Goal: Information Seeking & Learning: Learn about a topic

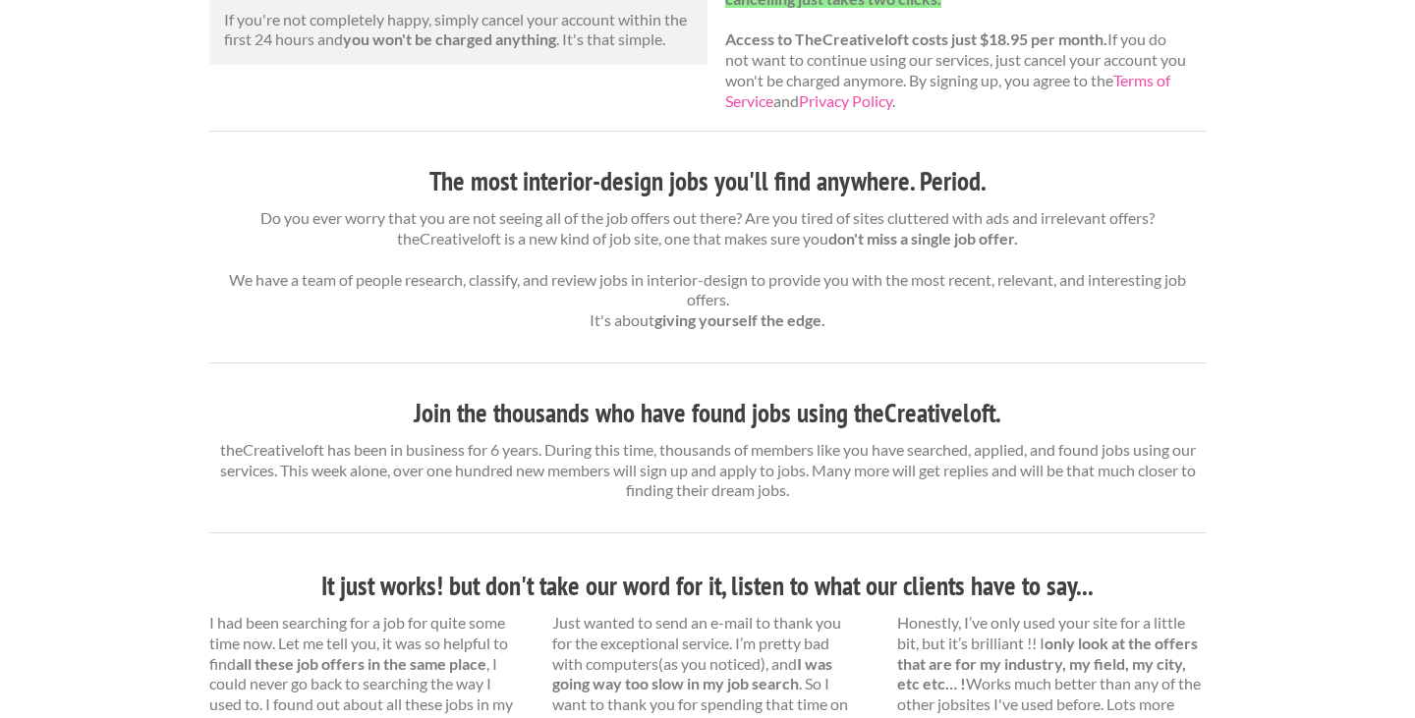
scroll to position [426, 0]
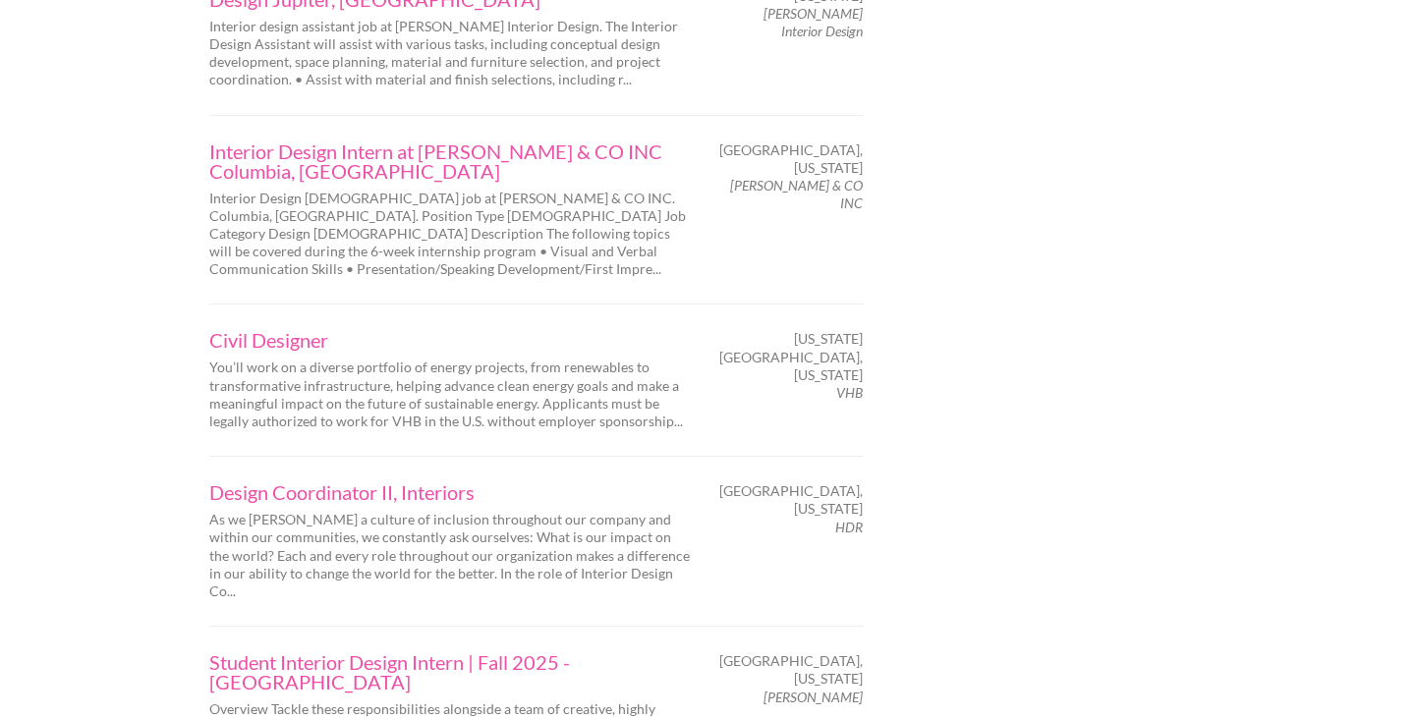
scroll to position [3183, 0]
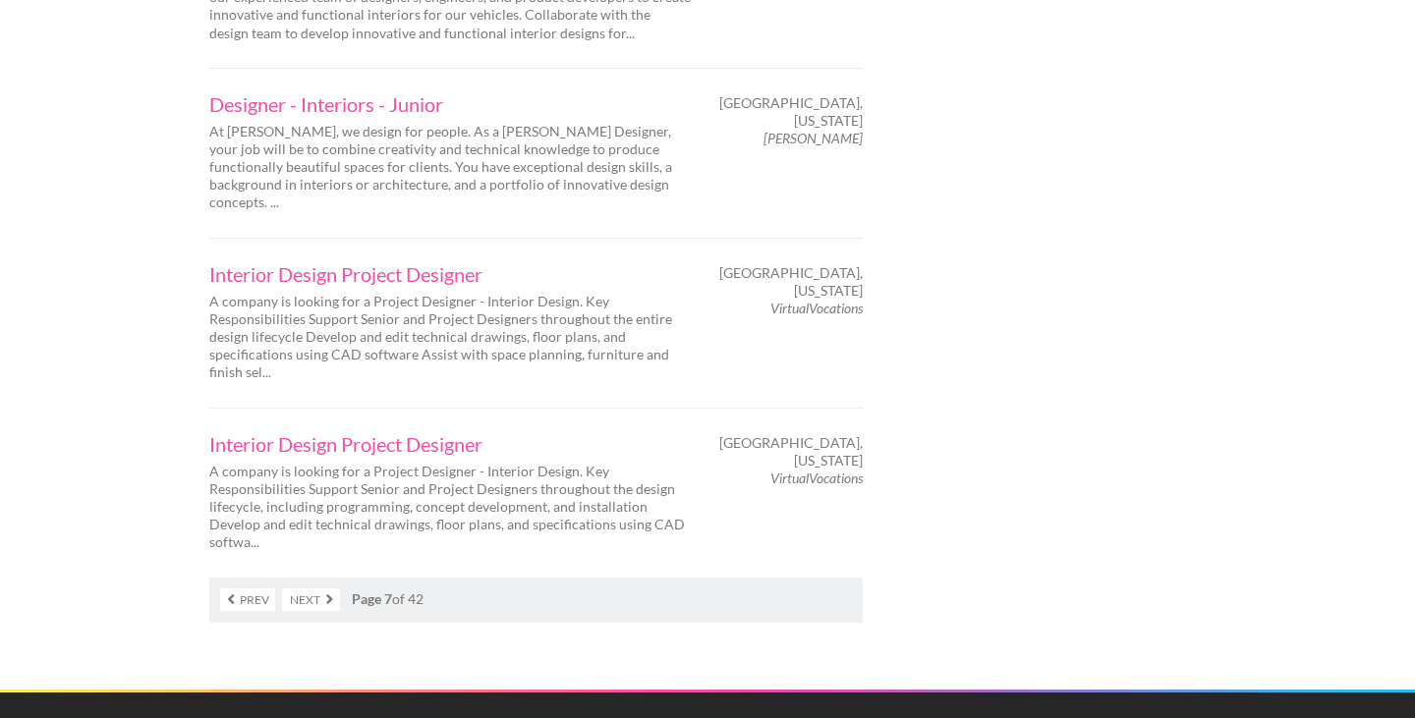
scroll to position [3322, 0]
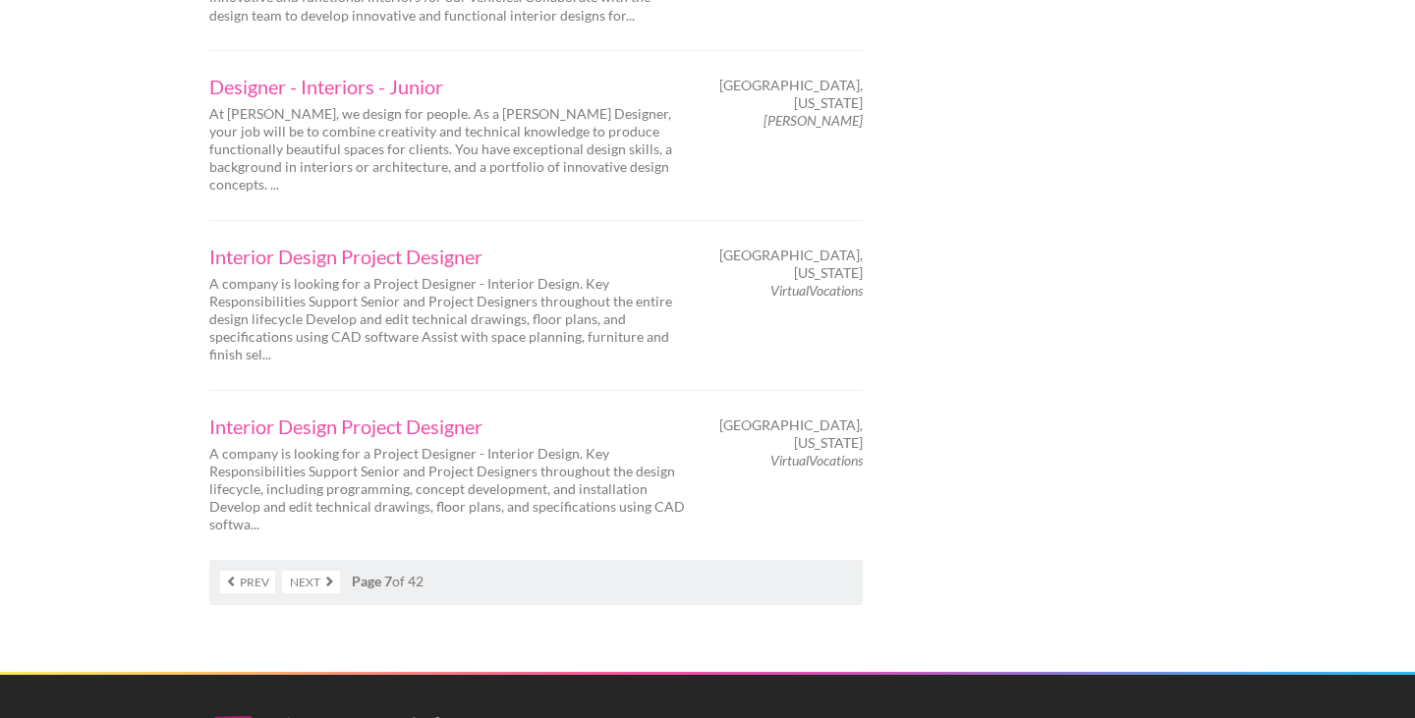
click at [308, 560] on nav "Prev Next Page 7 of 42" at bounding box center [535, 582] width 653 height 45
click at [308, 571] on link "Next" at bounding box center [311, 582] width 58 height 23
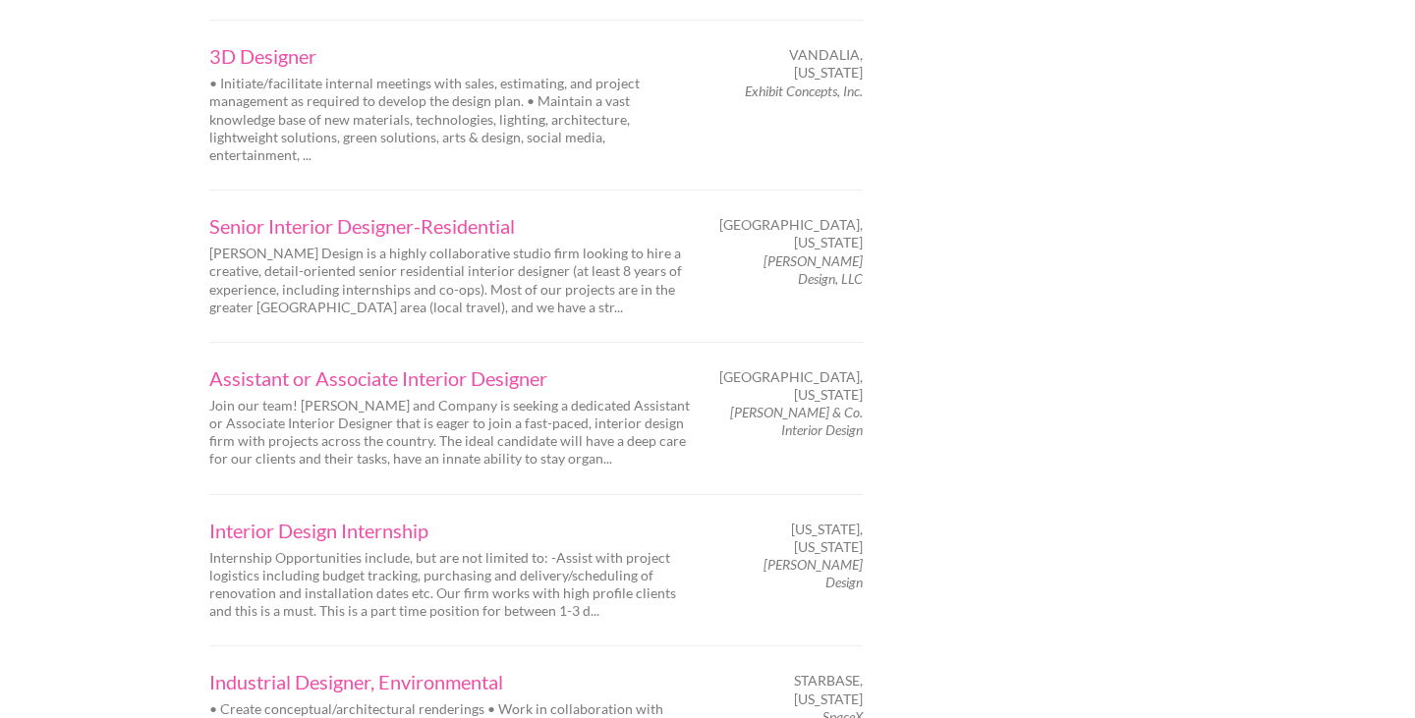
scroll to position [2426, 0]
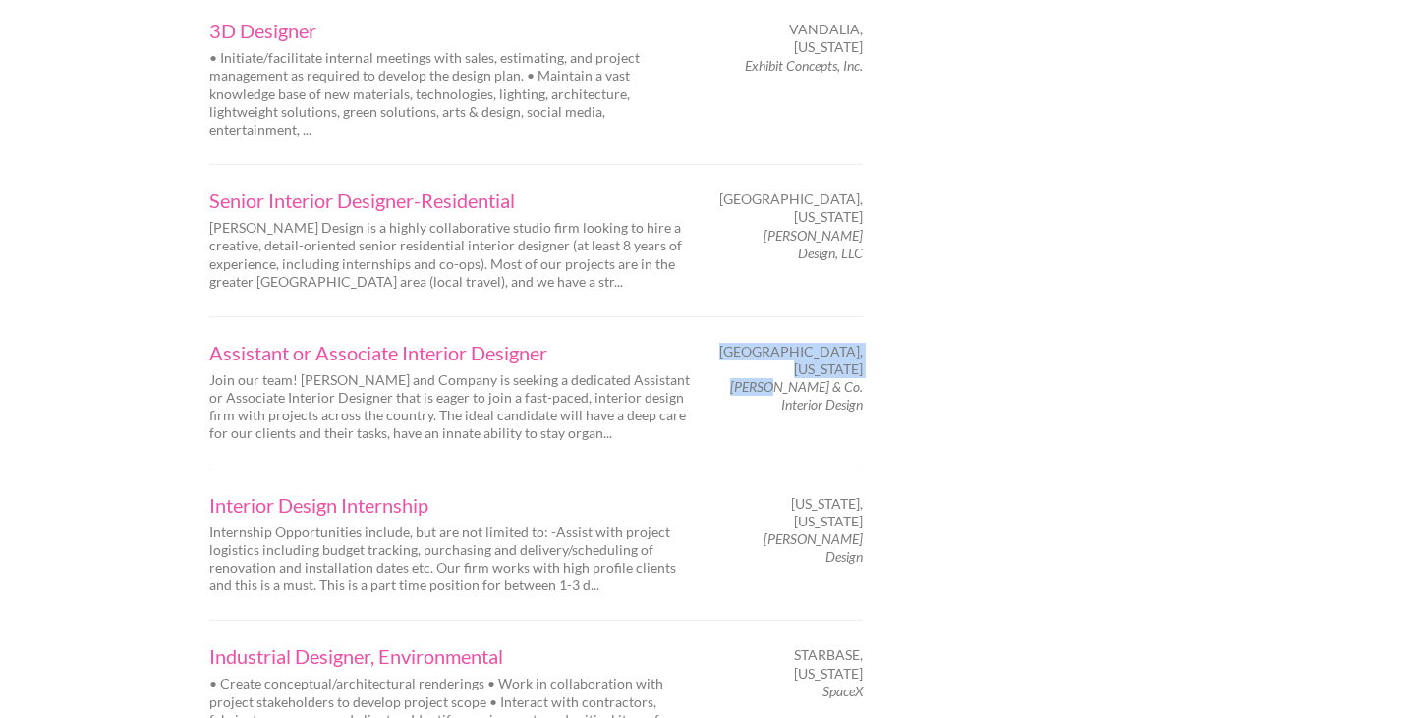
drag, startPoint x: 867, startPoint y: 227, endPoint x: 793, endPoint y: 210, distance: 75.6
click at [793, 343] on div "Boston, Massachusetts Keeler & Co. Interior Design" at bounding box center [793, 379] width 172 height 72
click at [815, 378] on em "Keeler & Co. Interior Design" at bounding box center [796, 395] width 133 height 34
drag, startPoint x: 888, startPoint y: 240, endPoint x: 805, endPoint y: 211, distance: 88.2
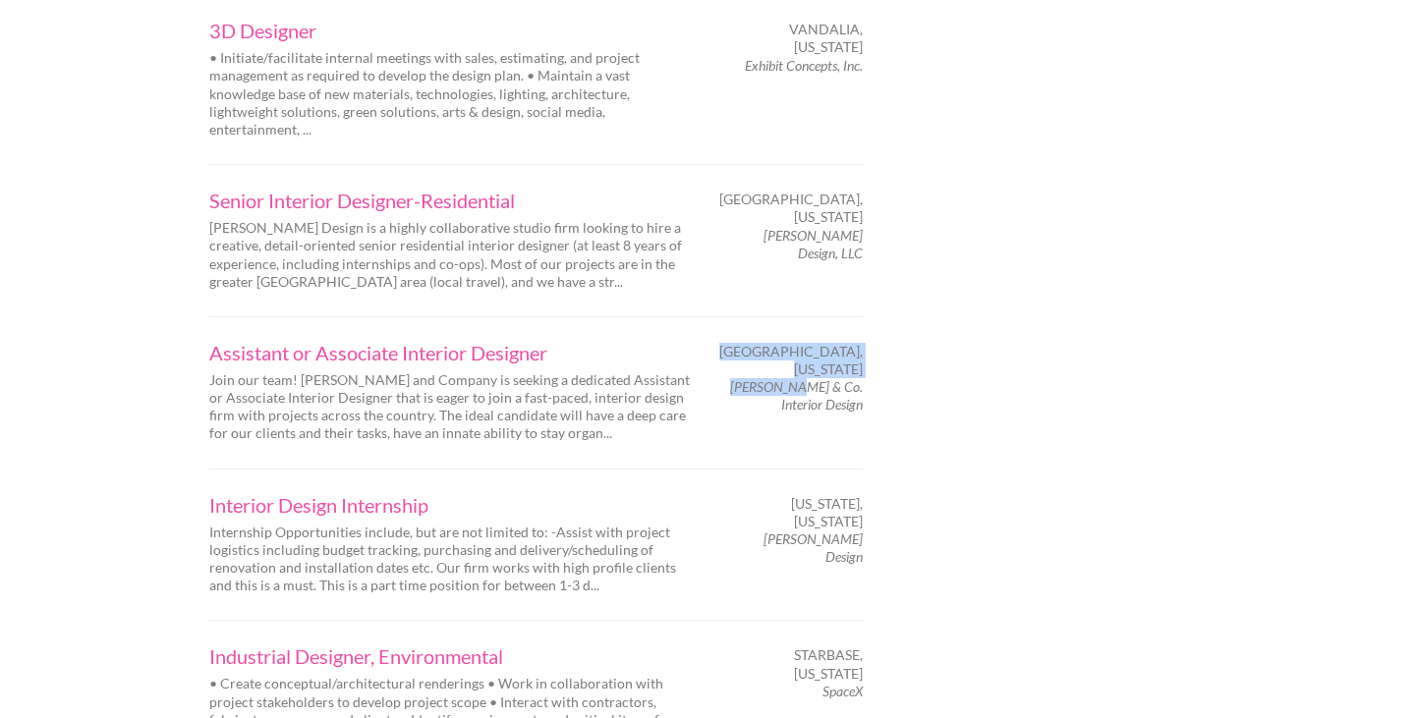
drag, startPoint x: 749, startPoint y: 208, endPoint x: 860, endPoint y: 206, distance: 111.0
click at [860, 378] on em "Keeler & Co. Interior Design" at bounding box center [796, 395] width 133 height 34
copy em "Keeler & Co. Interior"
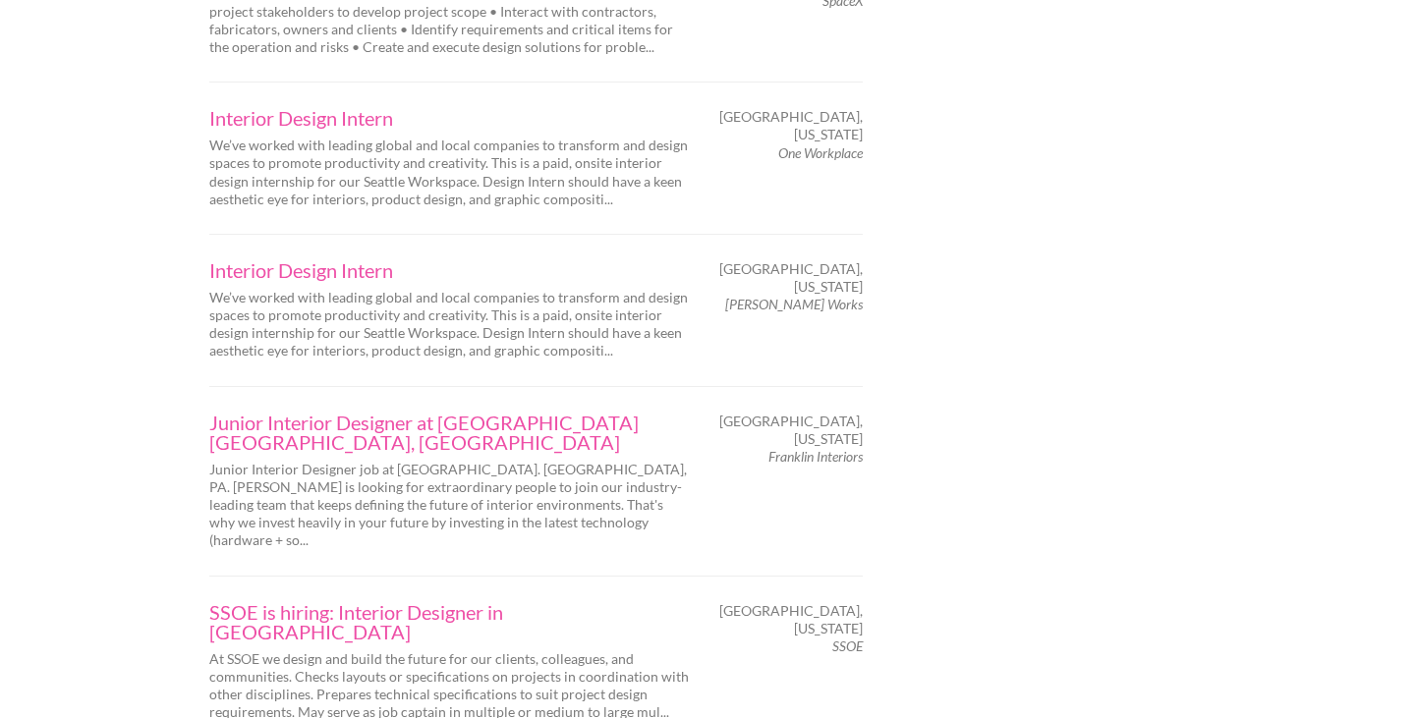
scroll to position [3165, 0]
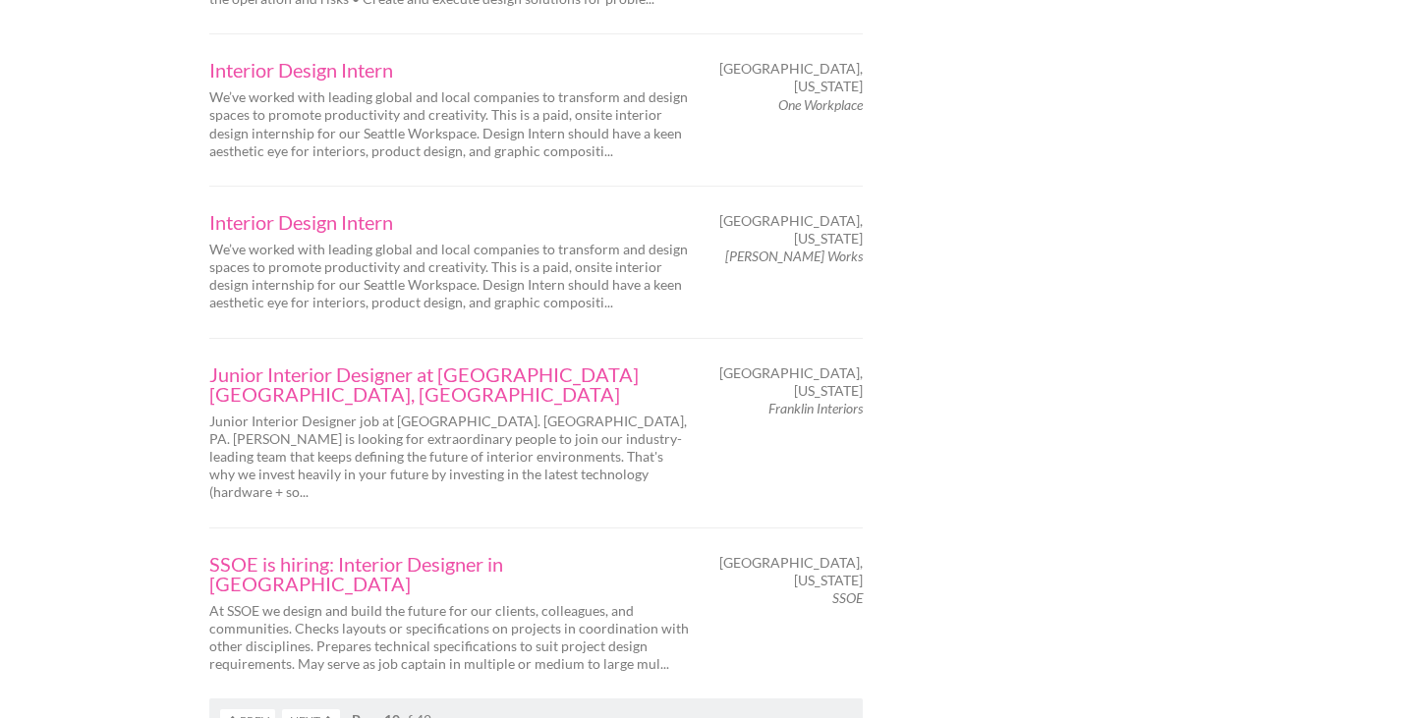
click at [309, 709] on link "Next" at bounding box center [311, 720] width 58 height 23
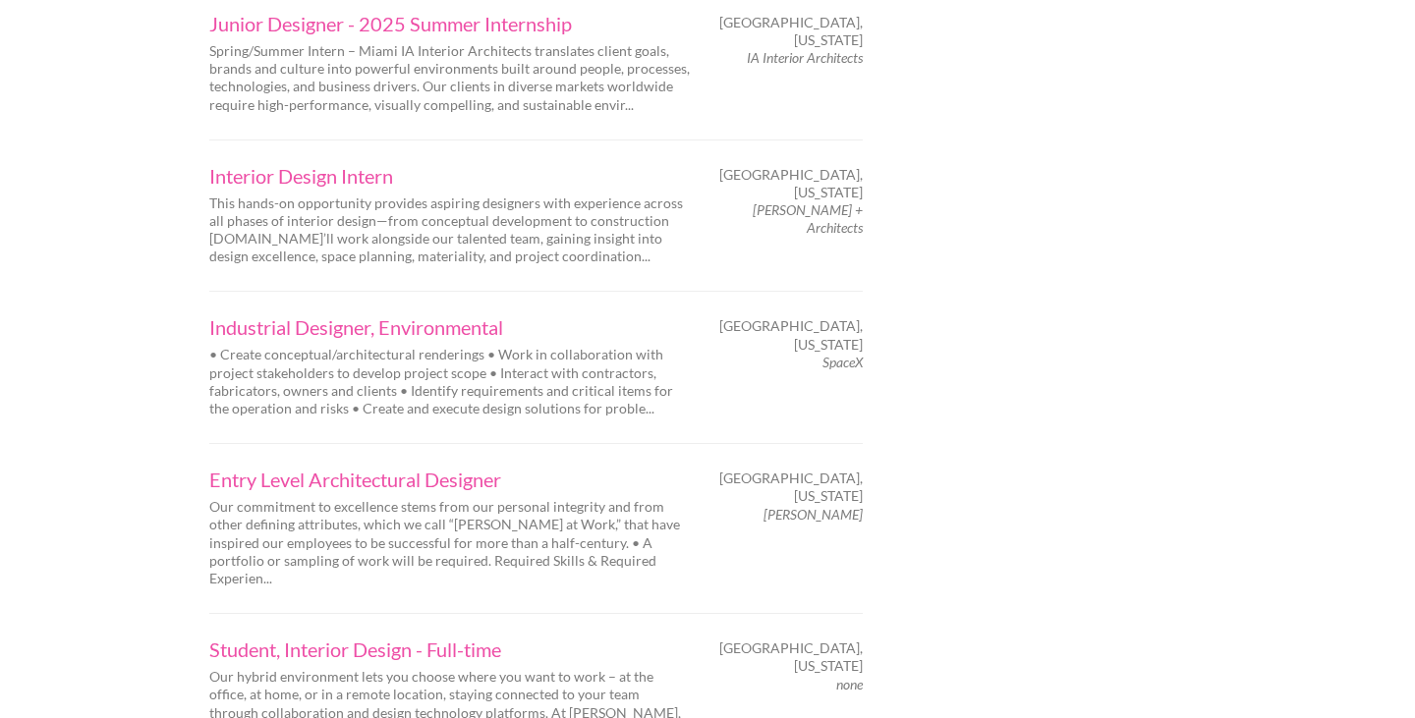
scroll to position [3188, 0]
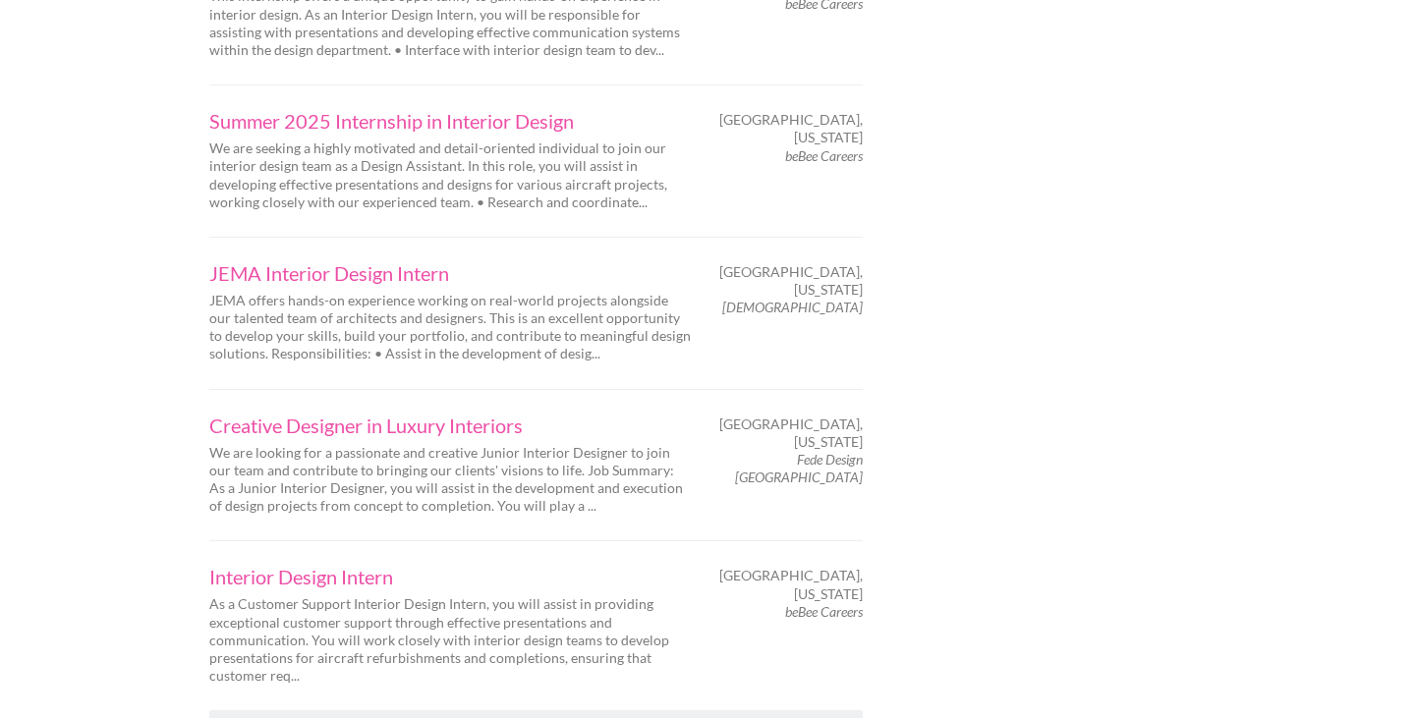
scroll to position [3156, 0]
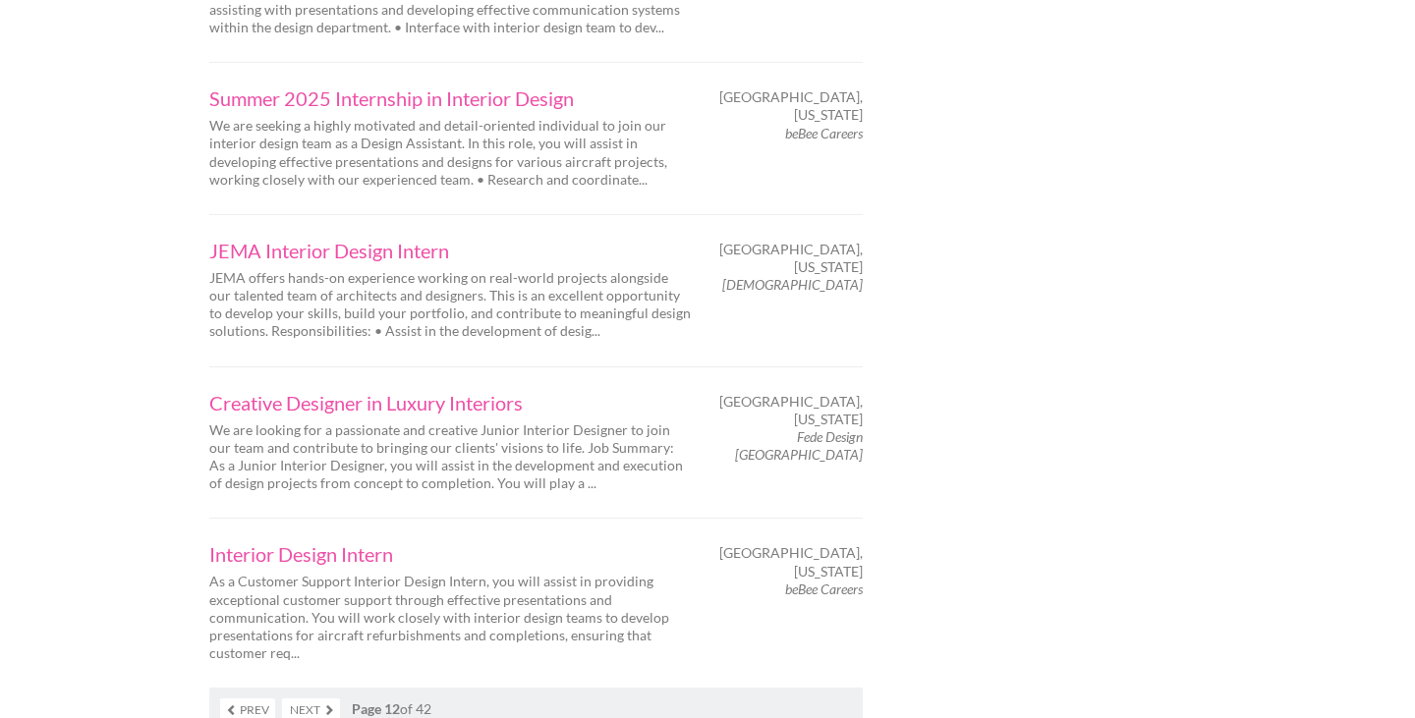
click at [318, 699] on link "Next" at bounding box center [311, 710] width 58 height 23
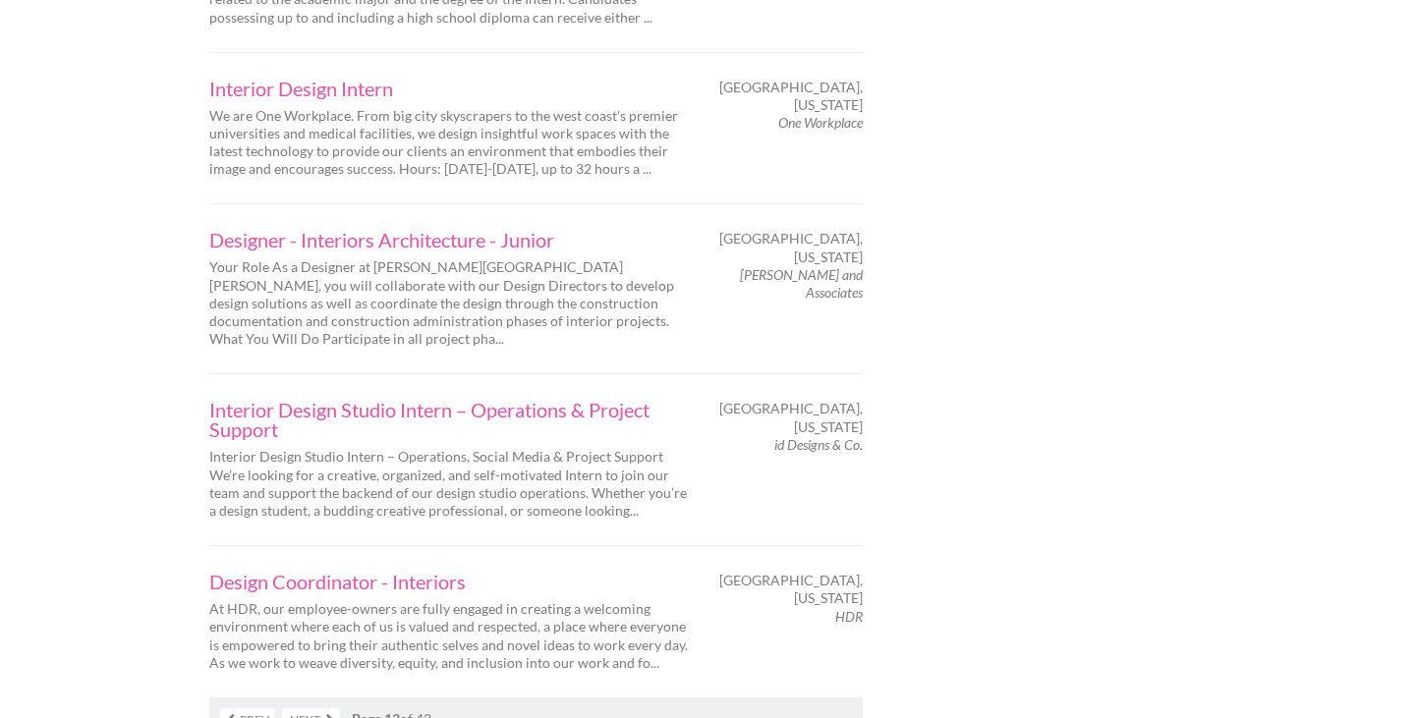
scroll to position [3177, 0]
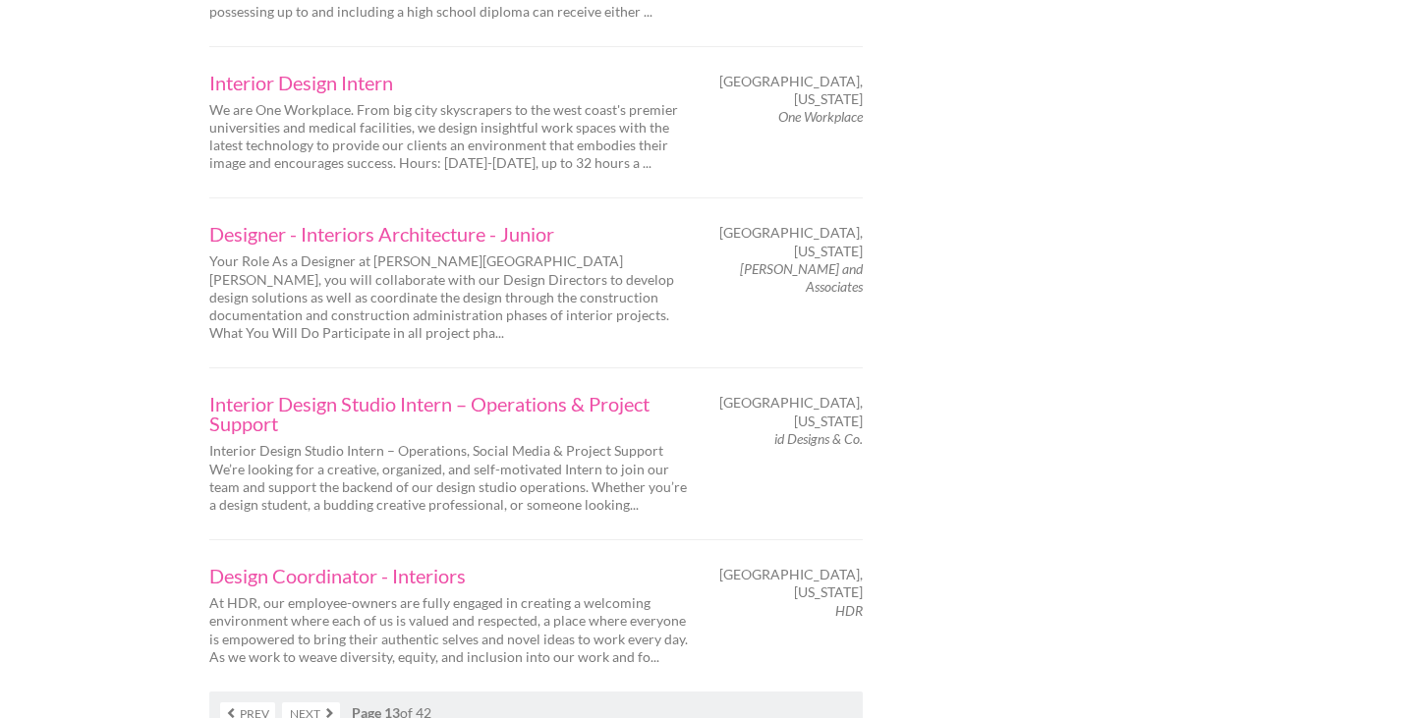
click at [317, 702] on link "Next" at bounding box center [311, 713] width 58 height 23
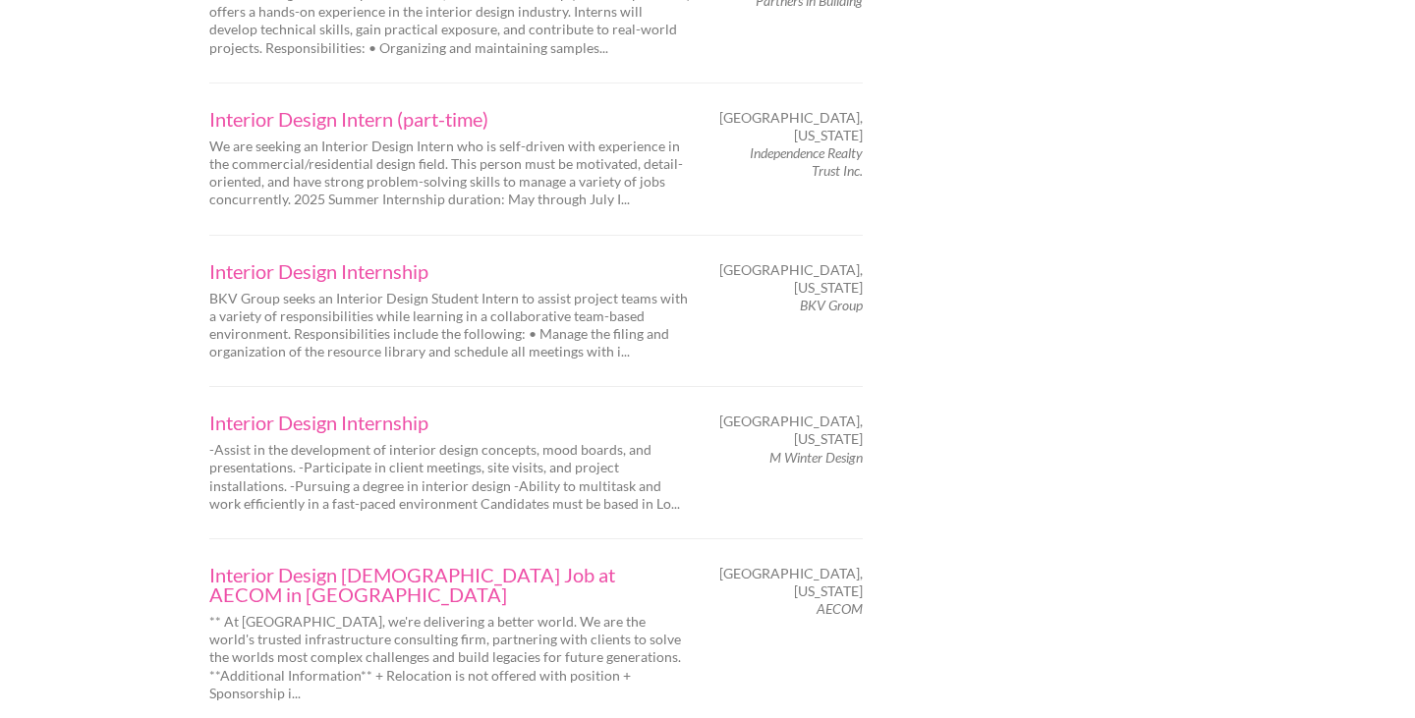
scroll to position [3072, 0]
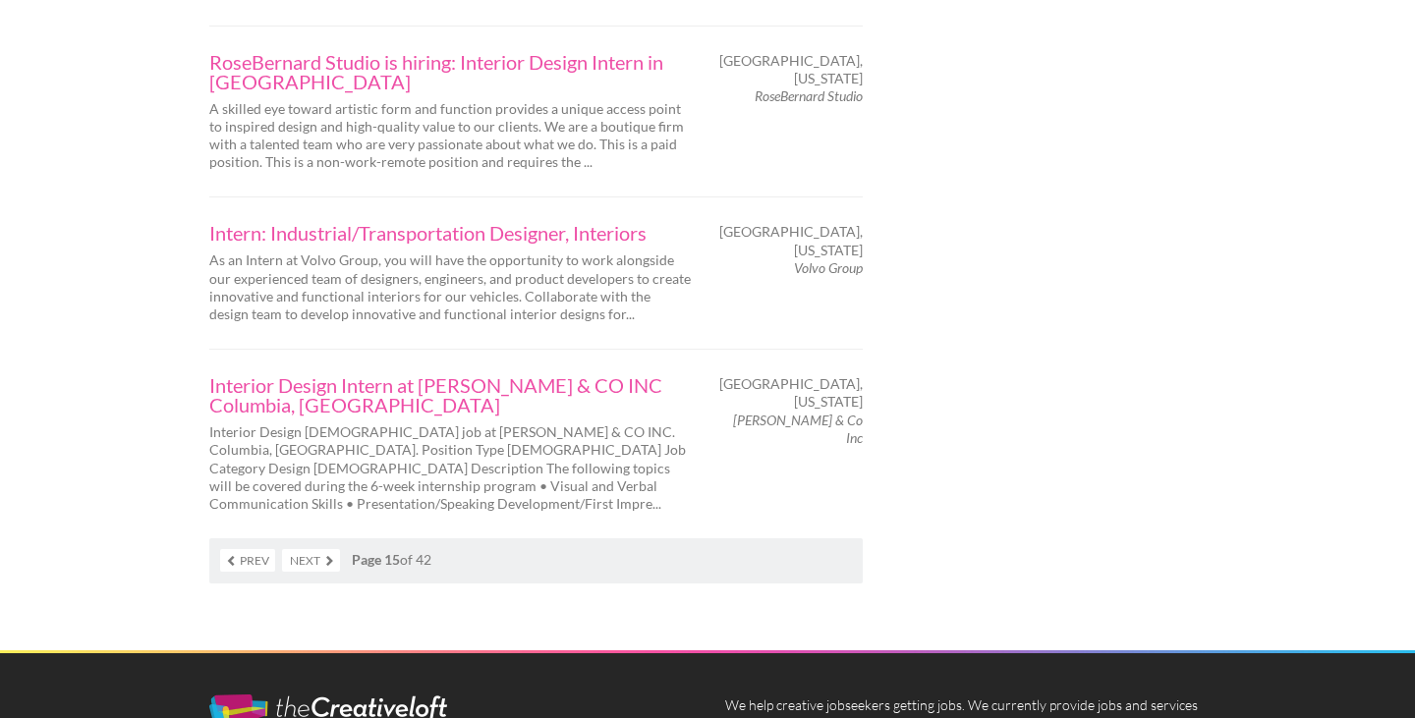
scroll to position [3336, 0]
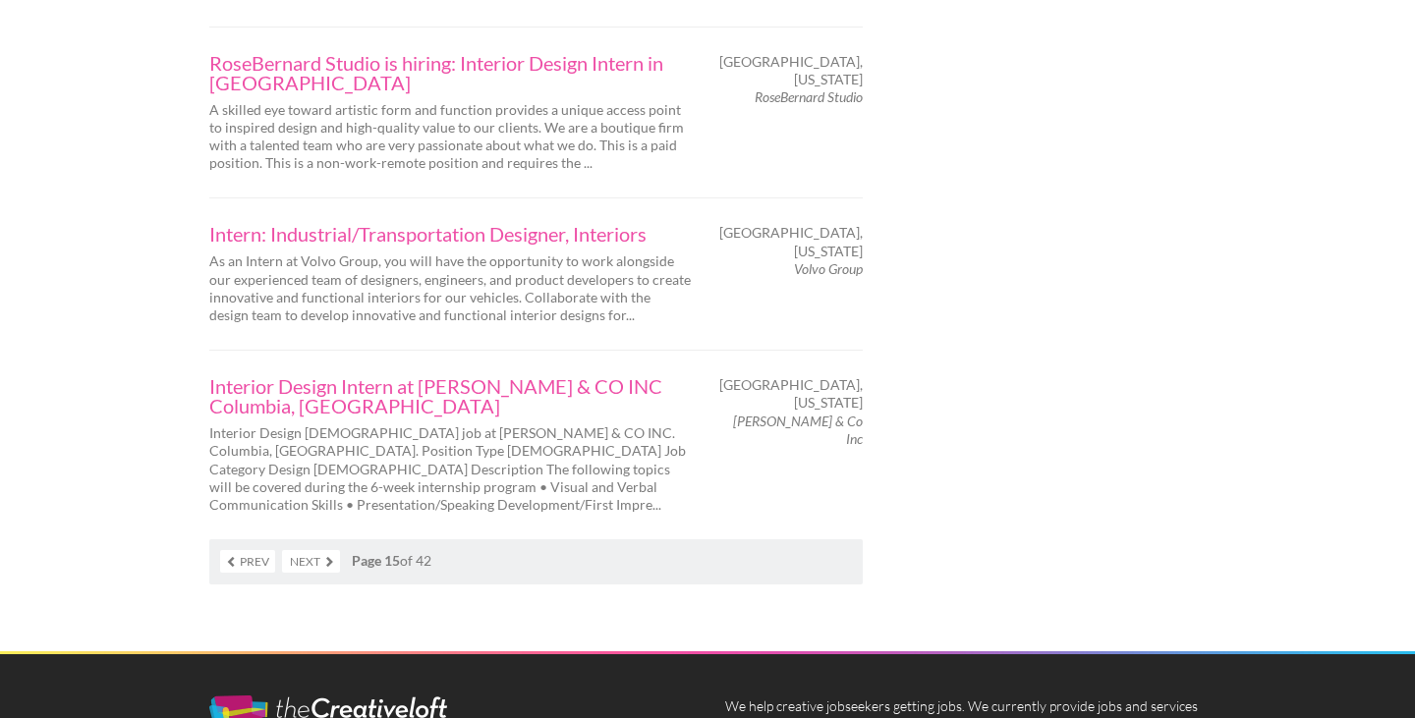
click at [300, 550] on link "Next" at bounding box center [311, 561] width 58 height 23
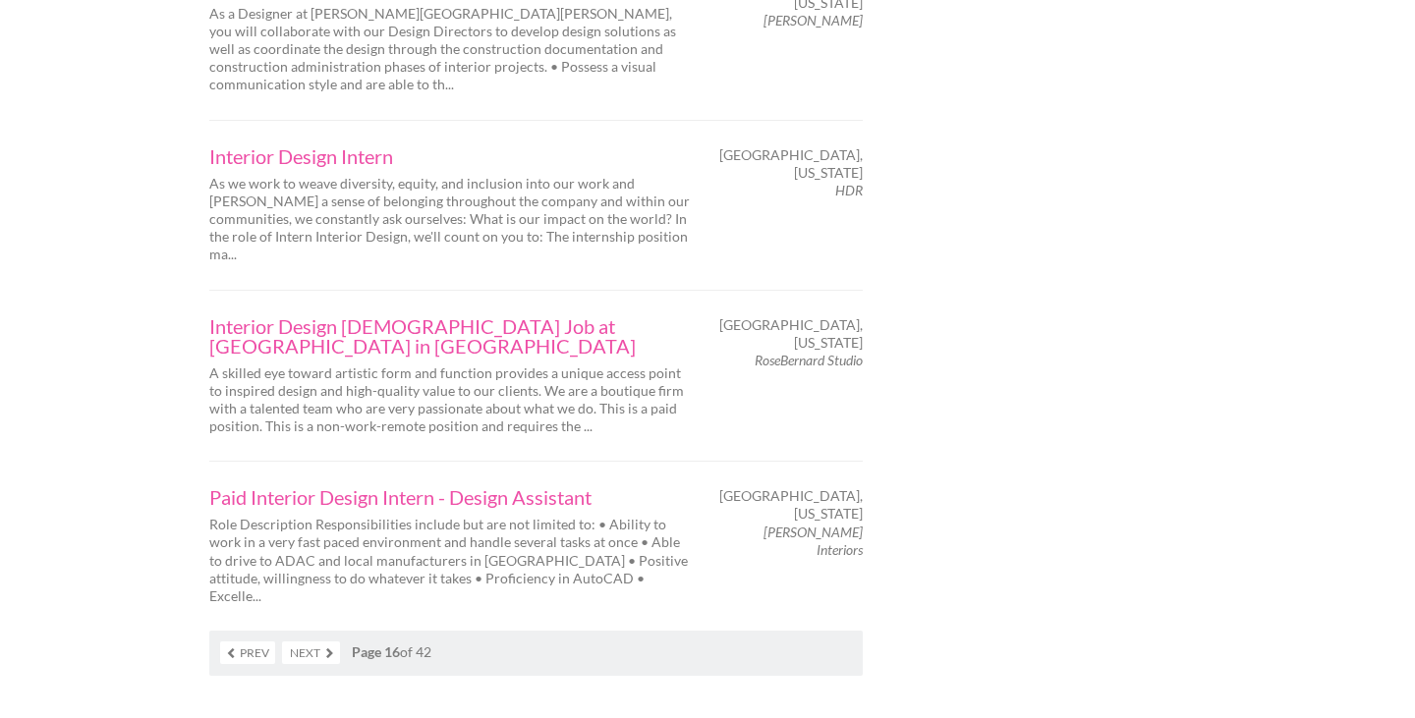
scroll to position [3165, 0]
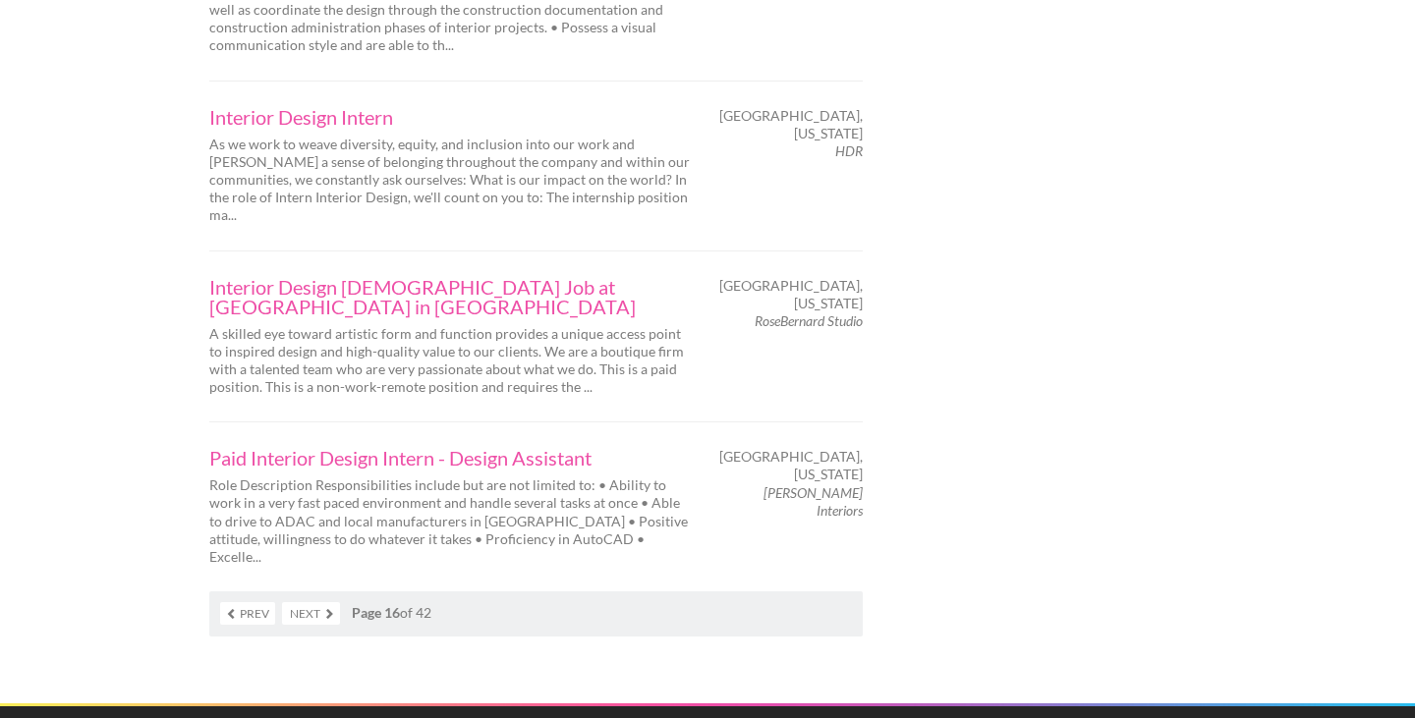
click at [316, 602] on link "Next" at bounding box center [311, 613] width 58 height 23
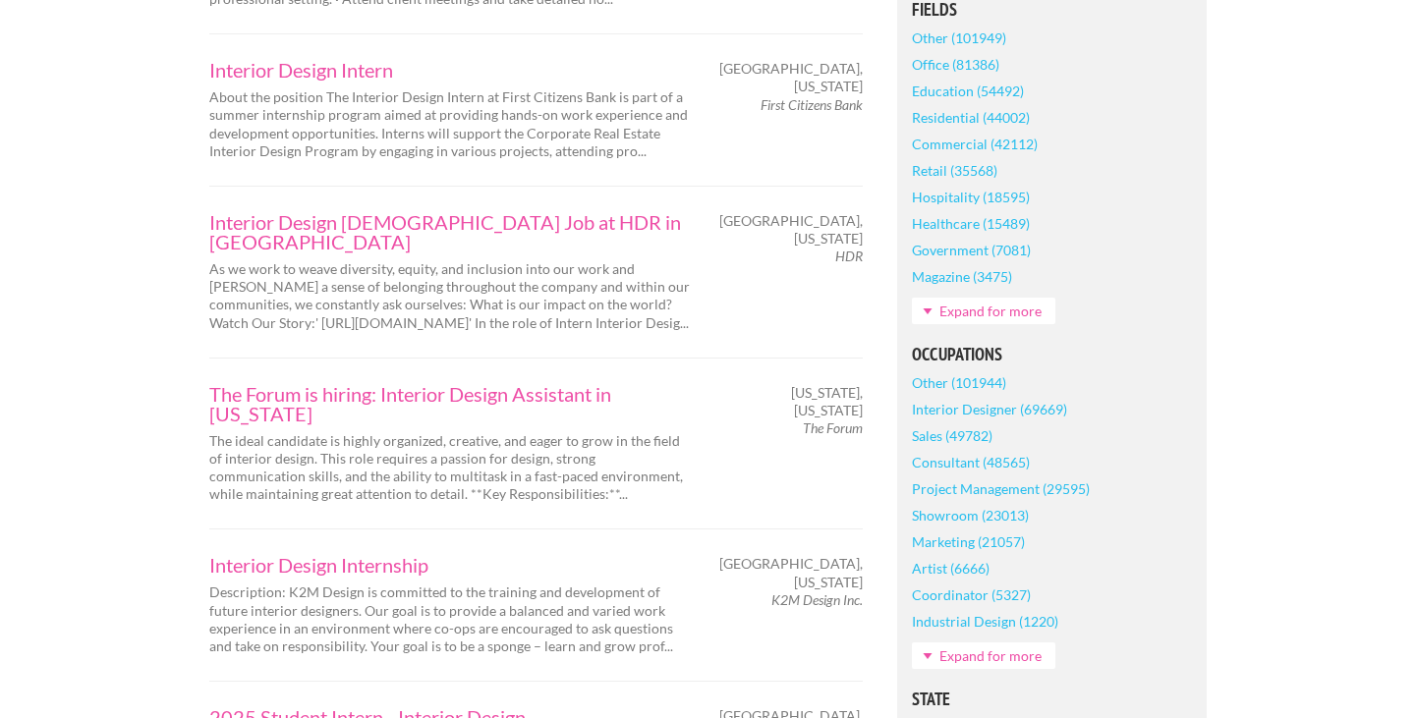
scroll to position [710, 0]
